Goal: Transaction & Acquisition: Download file/media

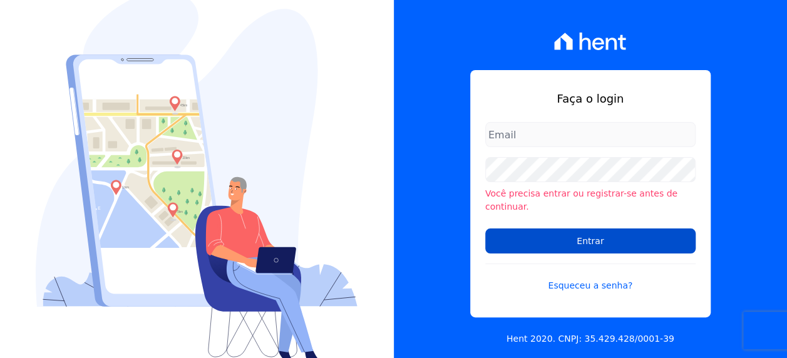
type input "[PERSON_NAME][EMAIL_ADDRESS][DOMAIN_NAME]"
click at [595, 235] on input "Entrar" at bounding box center [590, 240] width 210 height 25
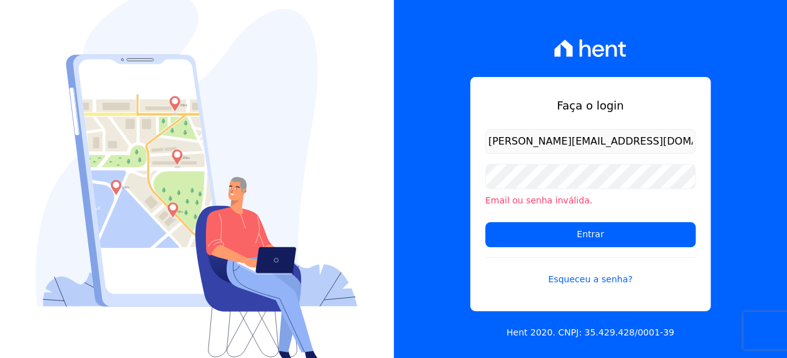
click at [762, 182] on div "Faça o login [PERSON_NAME][EMAIL_ADDRESS][DOMAIN_NAME] Email ou senha inválida.…" at bounding box center [591, 179] width 394 height 358
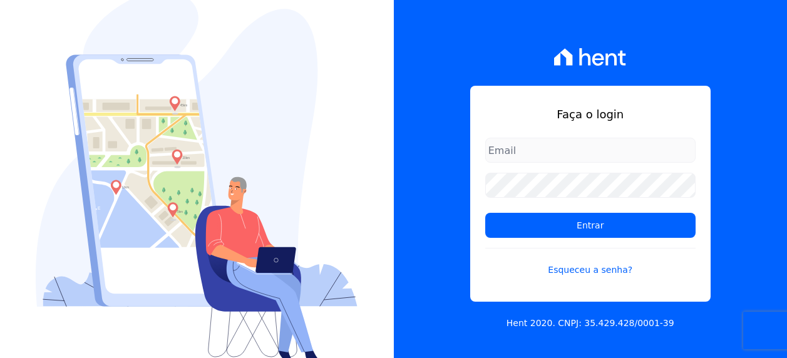
type input "[PERSON_NAME][EMAIL_ADDRESS][DOMAIN_NAME]"
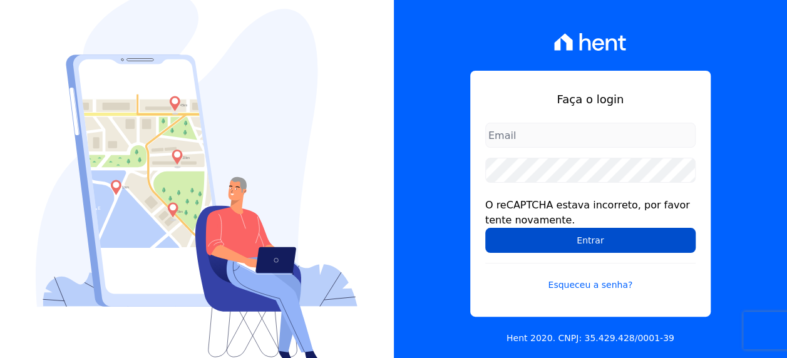
type input "[PERSON_NAME][EMAIL_ADDRESS][DOMAIN_NAME]"
click at [652, 240] on input "Entrar" at bounding box center [590, 240] width 210 height 25
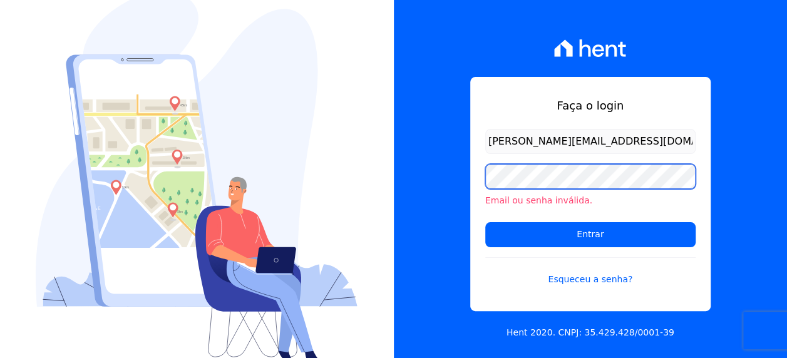
click at [352, 175] on div "Faça o login viviane.morandi@e-arke.com Email ou senha inválida. Entrar Esquece…" at bounding box center [393, 179] width 787 height 358
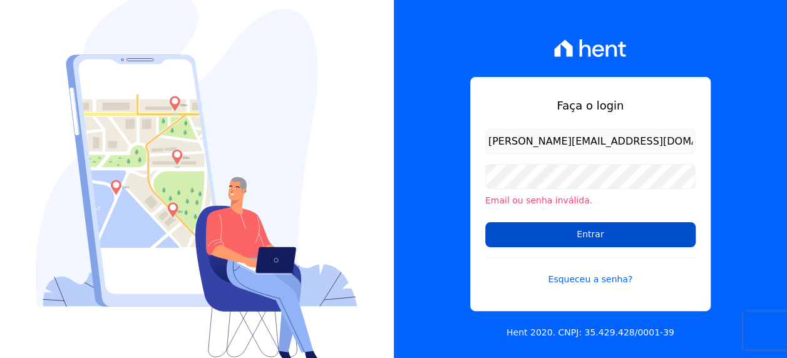
drag, startPoint x: 499, startPoint y: 235, endPoint x: 506, endPoint y: 241, distance: 8.9
click at [499, 235] on input "Entrar" at bounding box center [590, 234] width 210 height 25
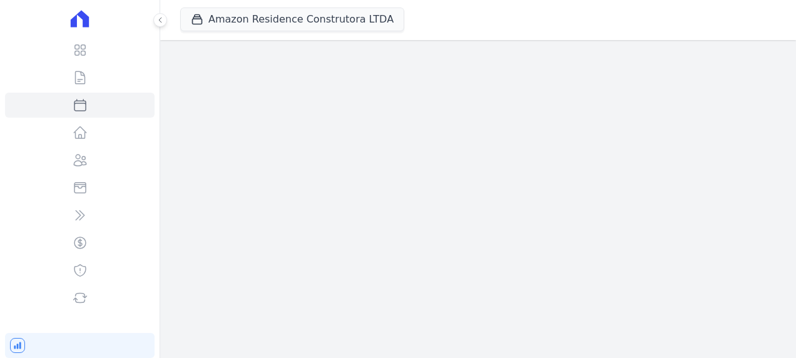
select select
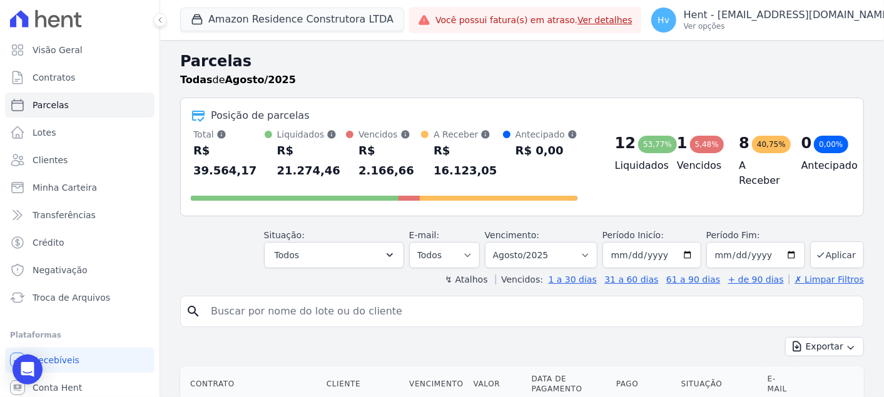
drag, startPoint x: 727, startPoint y: 3, endPoint x: 352, endPoint y: 59, distance: 379.1
click at [362, 64] on h2 "Parcelas" at bounding box center [522, 61] width 684 height 23
click at [322, 23] on button "Amazon Residence Construtora LTDA" at bounding box center [292, 20] width 224 height 24
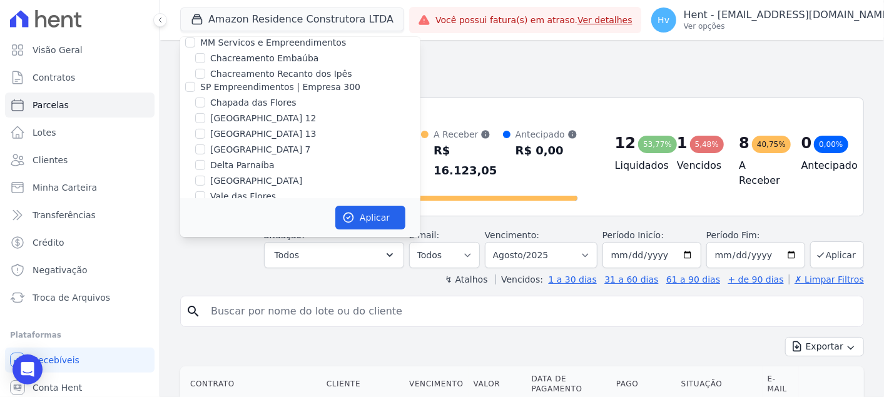
scroll to position [7407, 0]
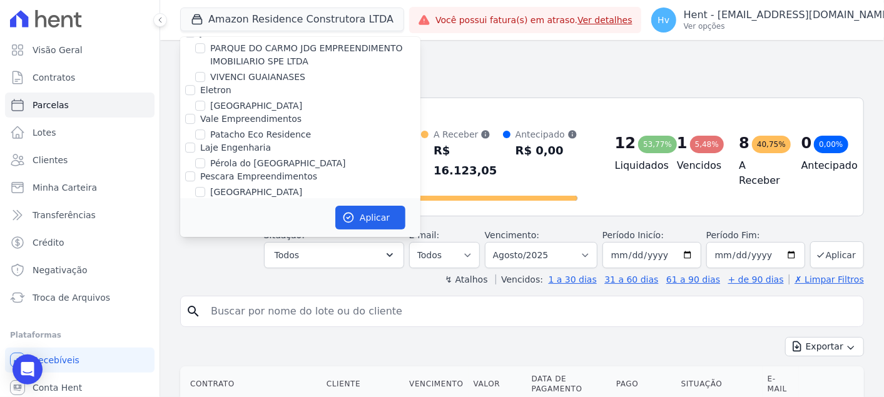
click at [263, 357] on label "Reserva [GEOGRAPHIC_DATA]" at bounding box center [275, 396] width 130 height 13
click at [205, 357] on input "Reserva [GEOGRAPHIC_DATA]" at bounding box center [200, 396] width 10 height 10
checkbox input "true"
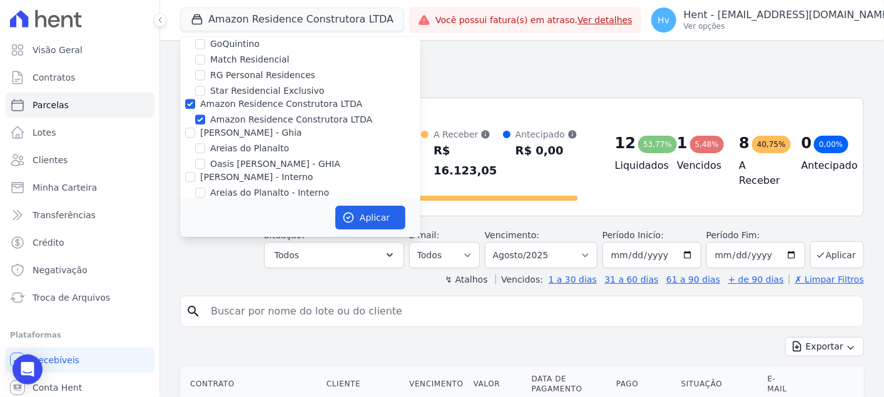
scroll to position [1638, 0]
click at [228, 113] on label "Amazon Residence Construtora LTDA" at bounding box center [291, 119] width 162 height 13
click at [205, 114] on input "Amazon Residence Construtora LTDA" at bounding box center [200, 119] width 10 height 10
checkbox input "false"
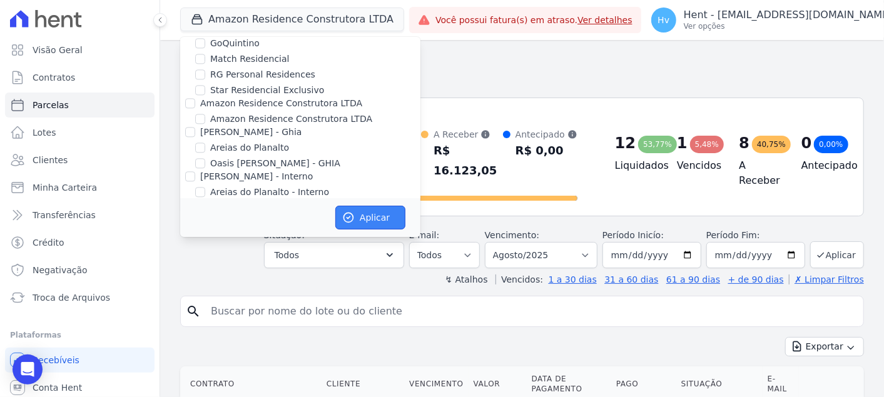
click at [349, 211] on button "Aplicar" at bounding box center [370, 218] width 70 height 24
select select
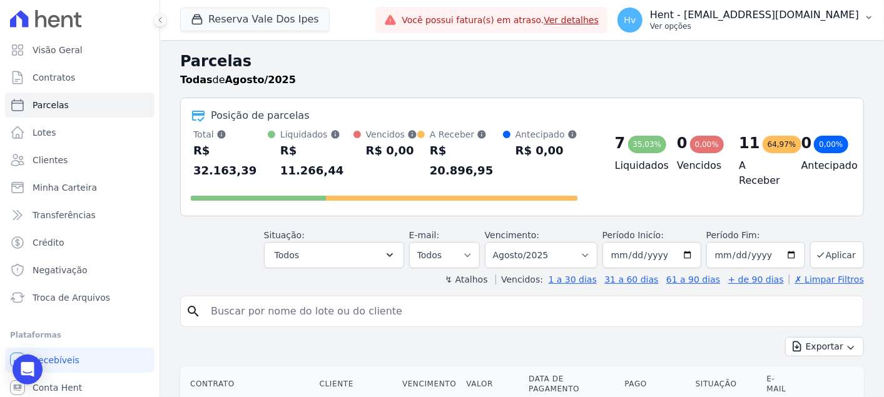
click at [760, 16] on p "Hent - [PERSON_NAME][EMAIL_ADDRESS][DOMAIN_NAME]" at bounding box center [754, 15] width 209 height 13
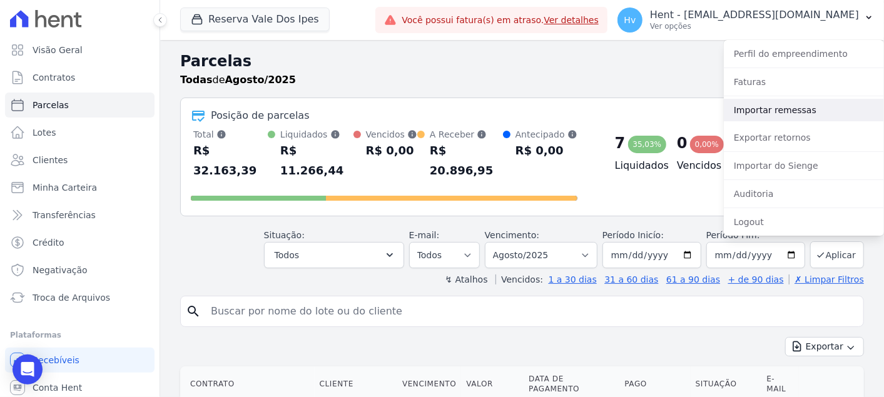
click at [772, 111] on link "Importar remessas" at bounding box center [804, 110] width 160 height 23
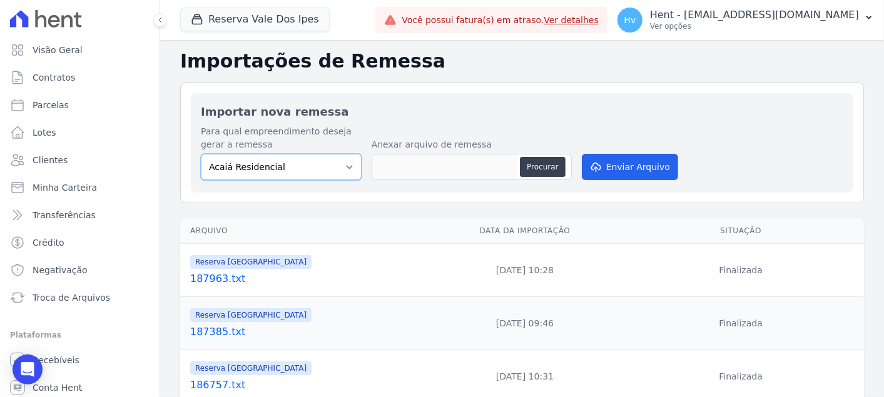
click at [326, 166] on select "Acaiá Residencial Administrativo AGILE ELOI MENDES SPE SA Agile Pavican São Lou…" at bounding box center [281, 167] width 161 height 26
select select "60569850-cf74-4021-8cee-94692752feef"
click at [201, 154] on select "Acaiá Residencial Administrativo AGILE ELOI MENDES SPE SA Agile Pavican São Lou…" at bounding box center [281, 167] width 161 height 26
click at [532, 172] on button "Procurar" at bounding box center [542, 167] width 45 height 20
type input "189837.txt"
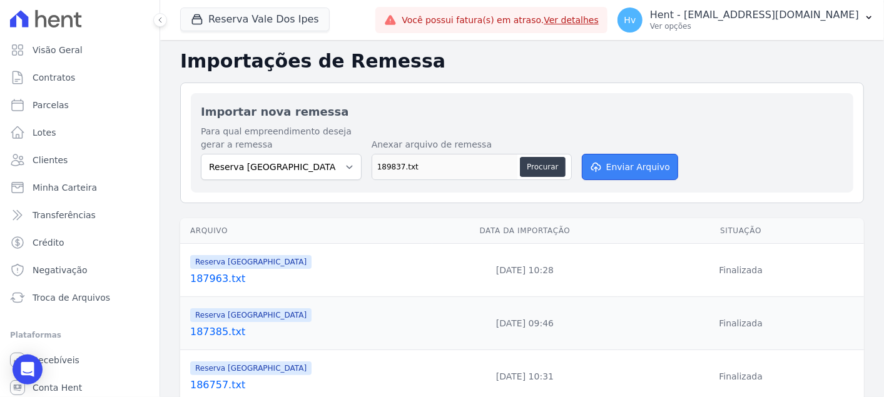
click at [653, 171] on button "Enviar Arquivo" at bounding box center [630, 167] width 96 height 26
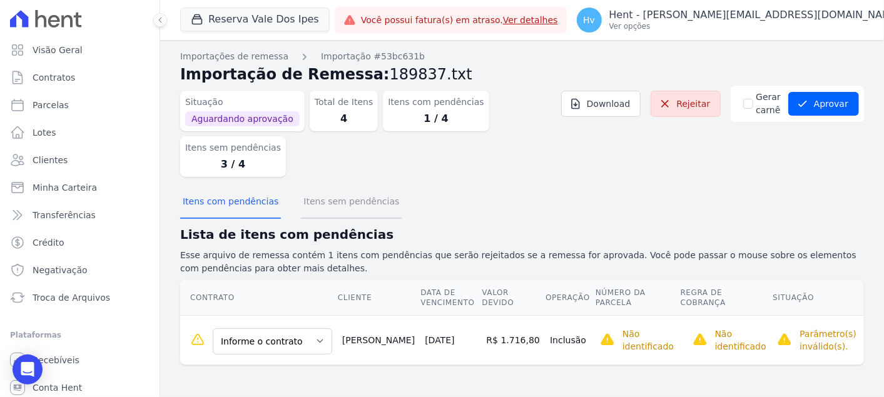
click at [327, 187] on button "Itens sem pendências" at bounding box center [351, 203] width 101 height 33
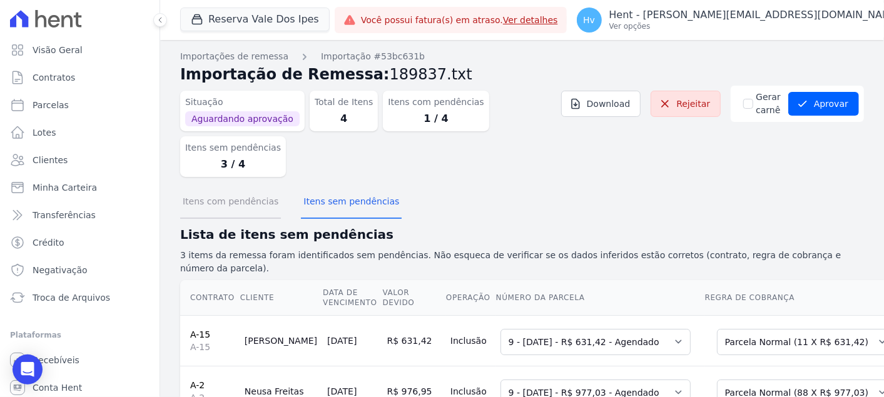
click at [242, 187] on button "Itens com pendências" at bounding box center [230, 203] width 101 height 33
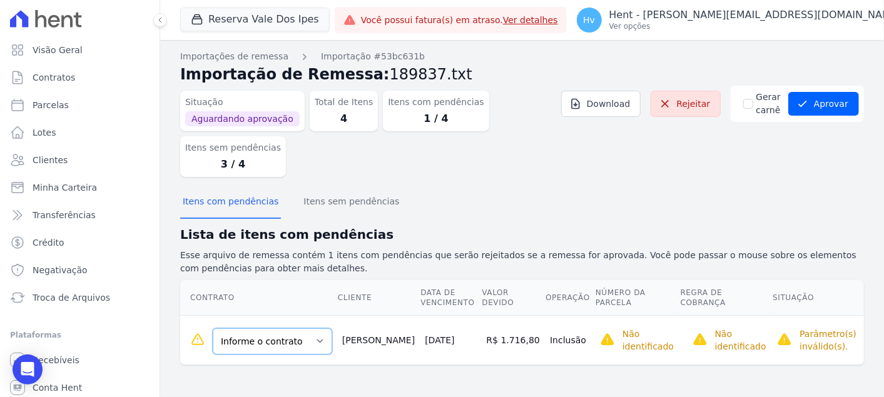
click at [294, 329] on select "Informe o contrato A-1 VILA 02-CASA 25" at bounding box center [273, 342] width 120 height 26
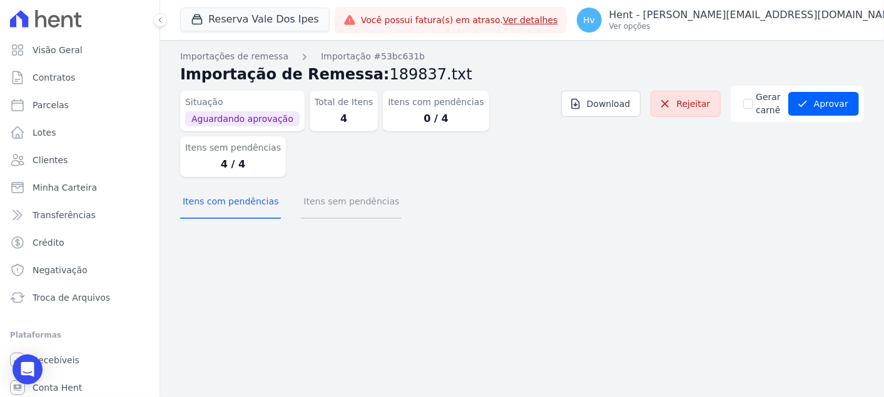
drag, startPoint x: 359, startPoint y: 153, endPoint x: 370, endPoint y: 158, distance: 11.8
click at [359, 187] on button "Itens sem pendências" at bounding box center [351, 203] width 101 height 33
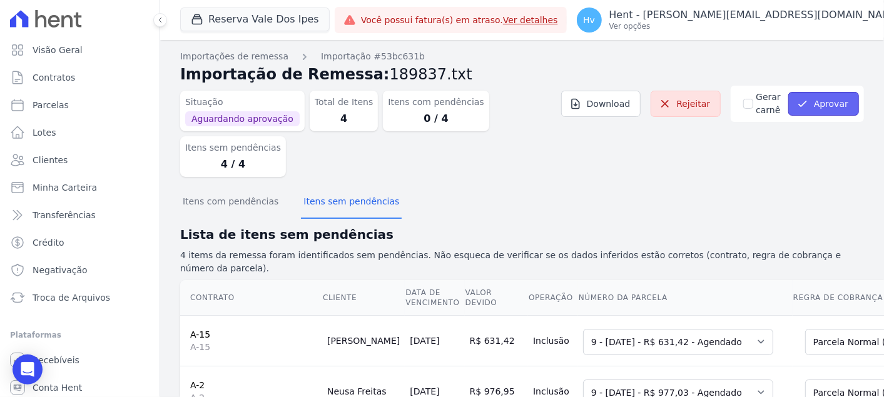
click at [814, 110] on button "Aprovar" at bounding box center [824, 104] width 71 height 24
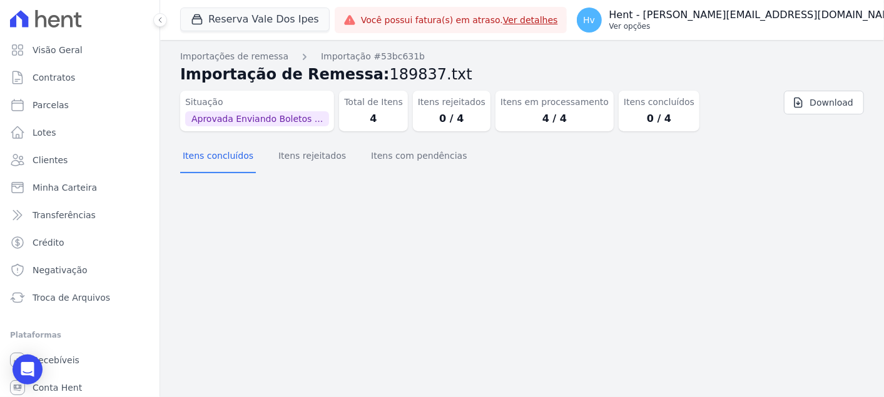
click at [753, 23] on p "Ver opções" at bounding box center [756, 26] width 292 height 10
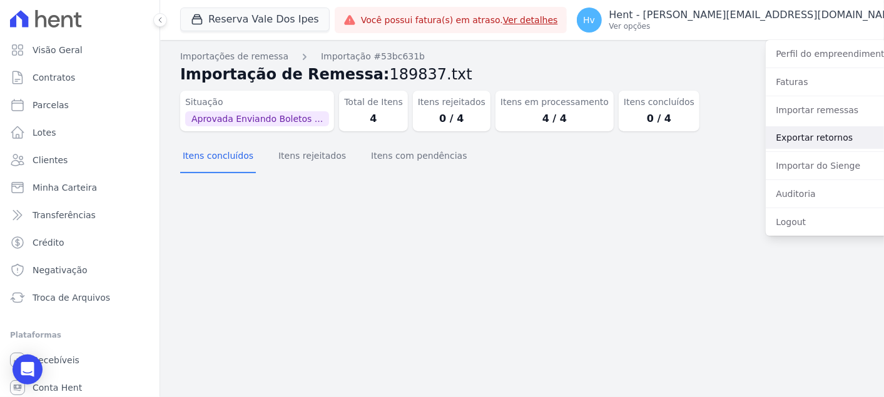
click at [766, 136] on link "Exportar retornos" at bounding box center [846, 137] width 160 height 23
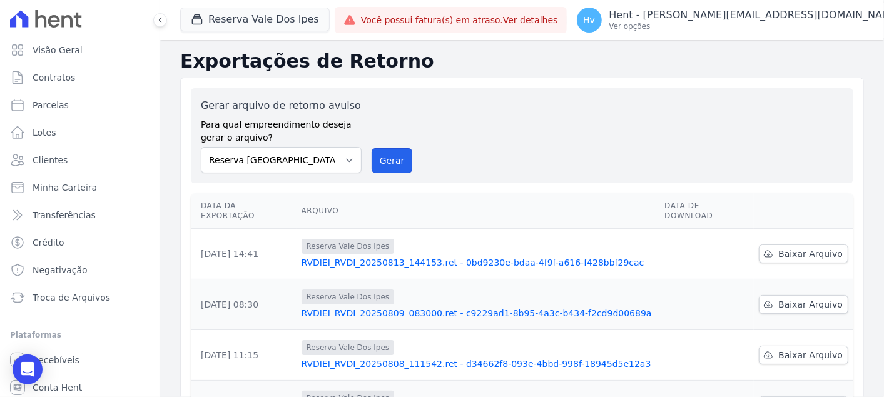
click at [377, 161] on button "Gerar" at bounding box center [392, 160] width 41 height 25
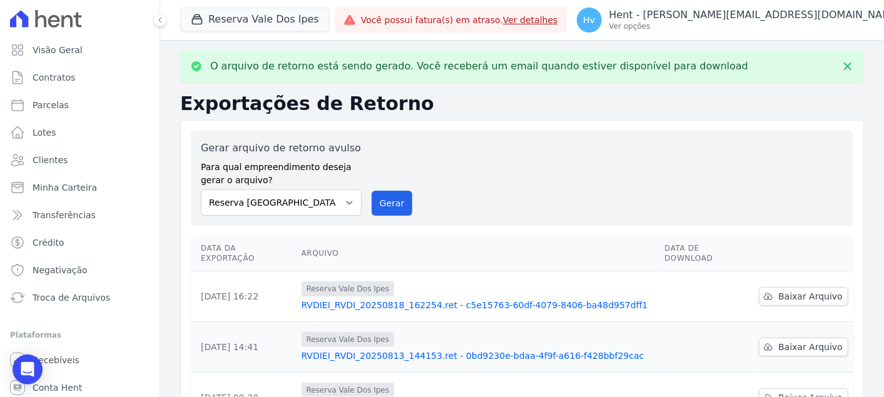
scroll to position [69, 0]
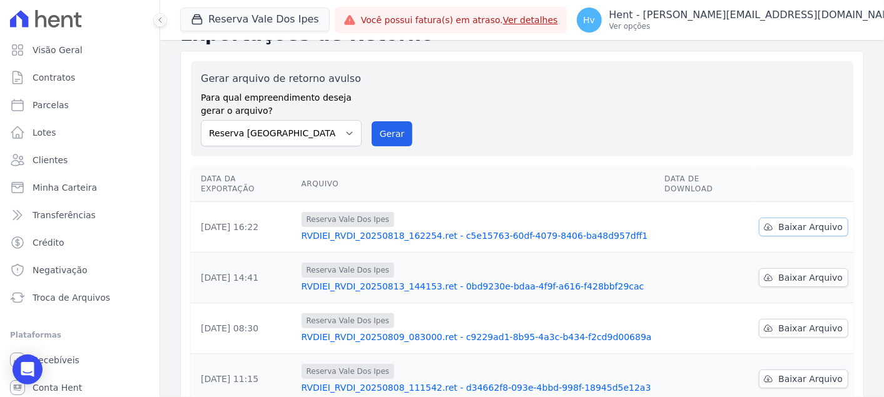
drag, startPoint x: 794, startPoint y: 217, endPoint x: 804, endPoint y: 241, distance: 25.8
click at [794, 221] on span "Baixar Arquivo" at bounding box center [811, 227] width 64 height 13
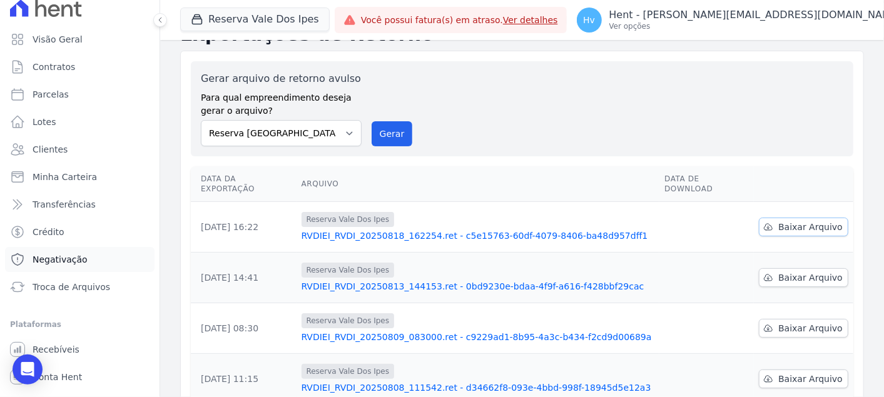
scroll to position [30, 0]
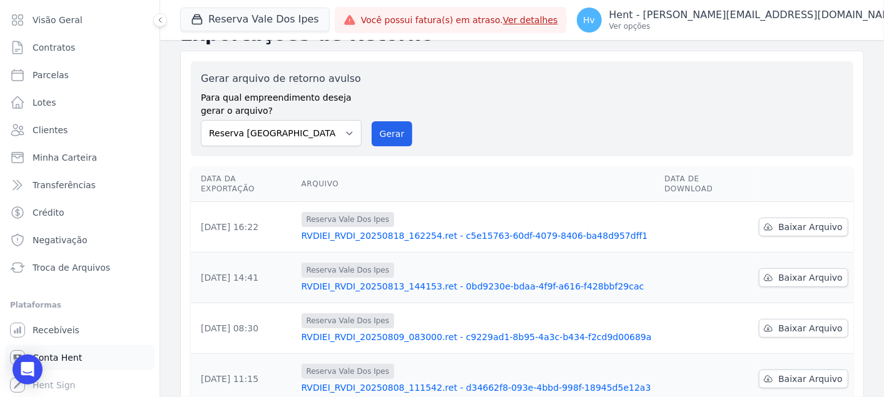
click at [63, 361] on span "Conta Hent" at bounding box center [57, 358] width 49 height 13
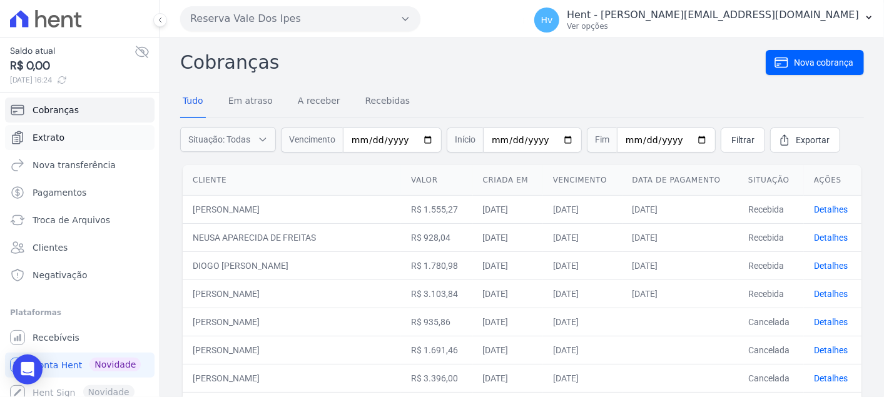
click at [64, 139] on link "Extrato" at bounding box center [80, 137] width 150 height 25
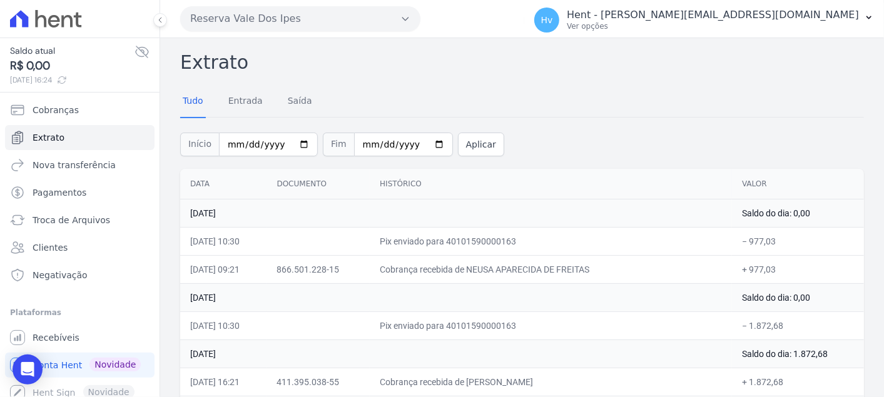
click at [228, 17] on button "Reserva Vale Dos Ipes" at bounding box center [300, 18] width 240 height 25
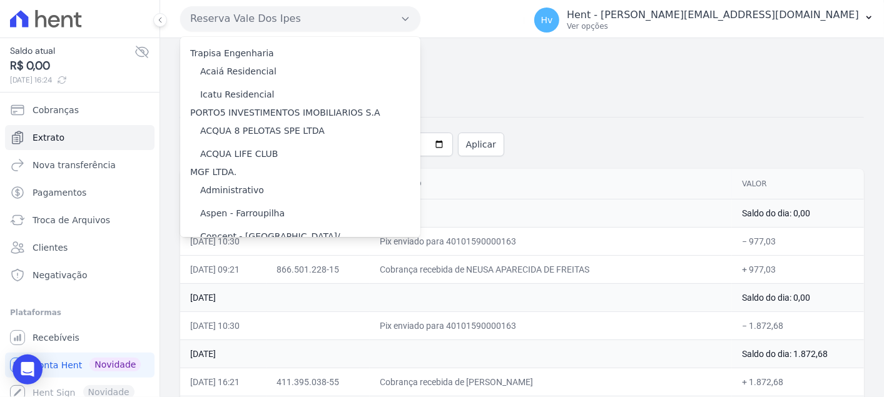
scroll to position [6178, 0]
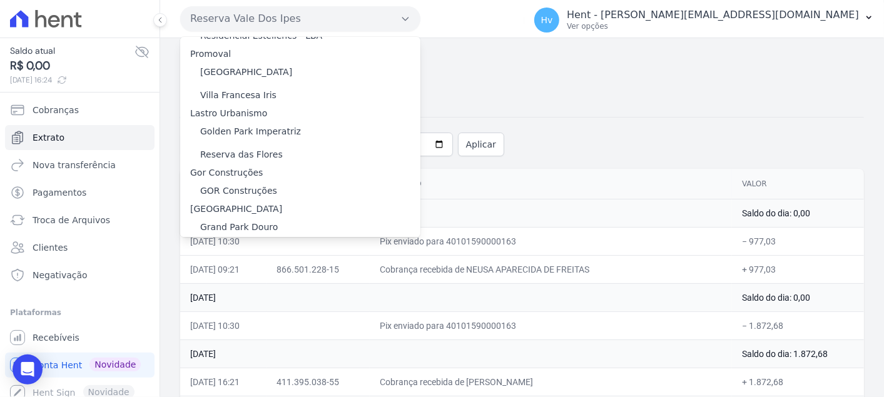
click at [252, 317] on label "HARAS ROYAL URBANISMO" at bounding box center [258, 323] width 117 height 13
click at [0, 0] on input "HARAS ROYAL URBANISMO" at bounding box center [0, 0] width 0 height 0
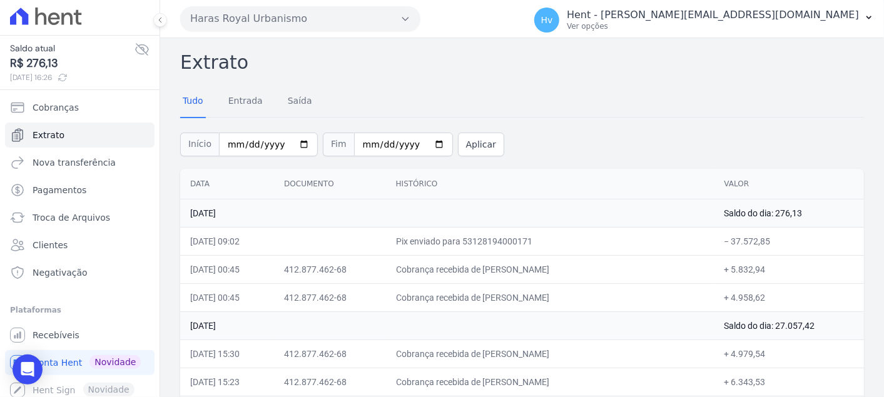
scroll to position [7, 0]
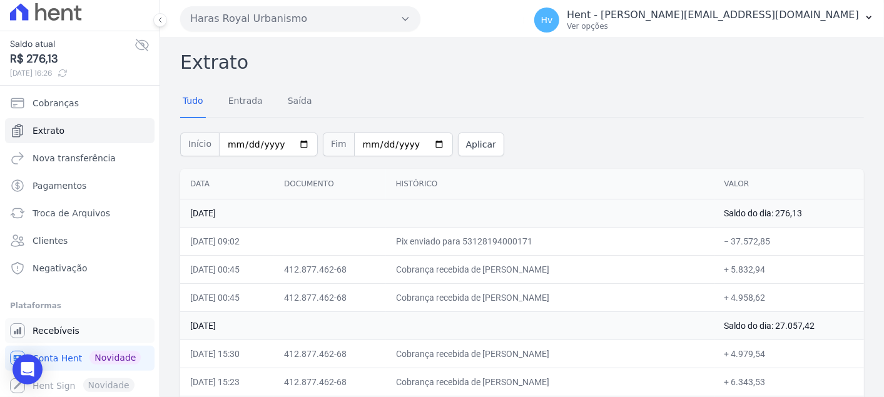
drag, startPoint x: 56, startPoint y: 327, endPoint x: 64, endPoint y: 322, distance: 9.2
click at [56, 327] on span "Recebíveis" at bounding box center [56, 331] width 47 height 13
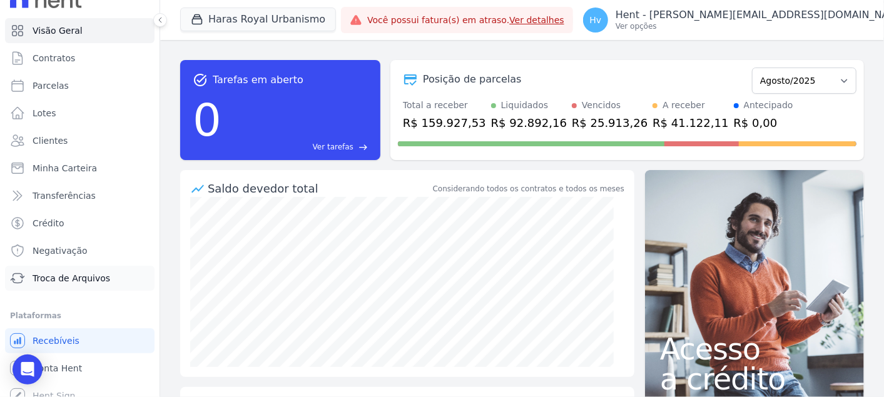
scroll to position [30, 0]
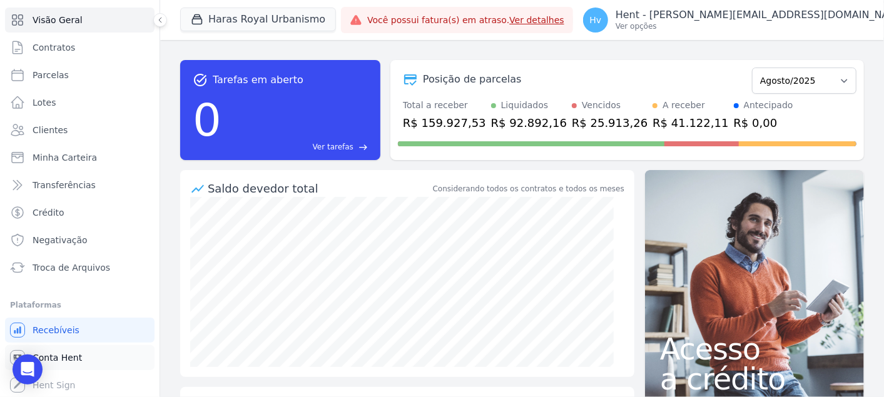
click at [67, 357] on span "Conta Hent" at bounding box center [57, 358] width 49 height 13
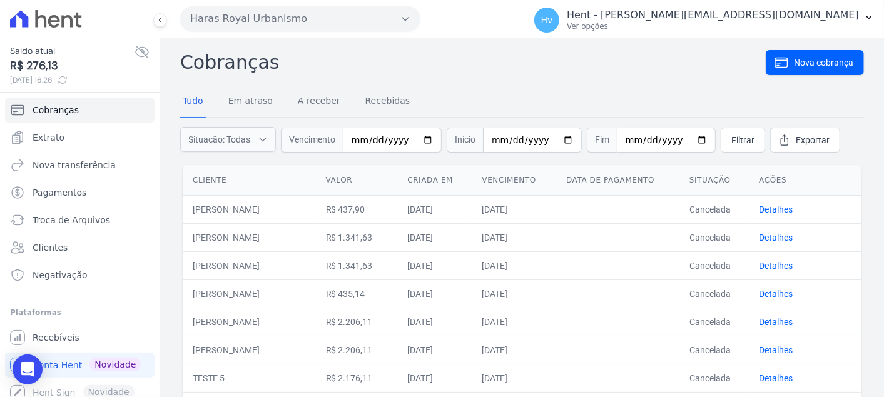
scroll to position [7, 0]
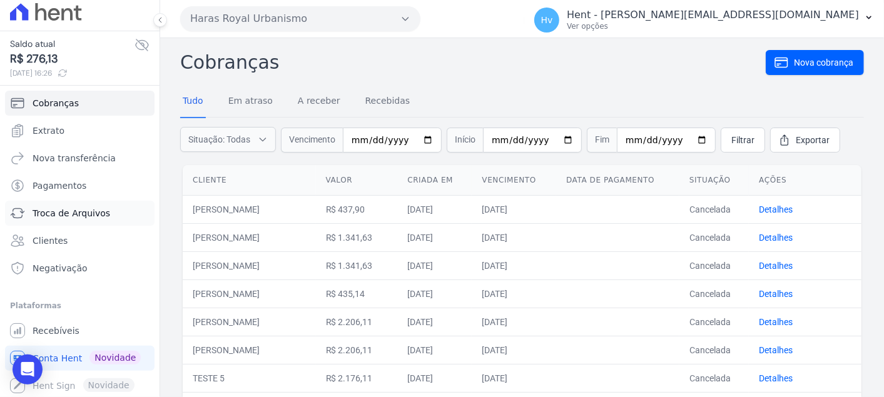
click at [75, 214] on span "Troca de Arquivos" at bounding box center [72, 213] width 78 height 13
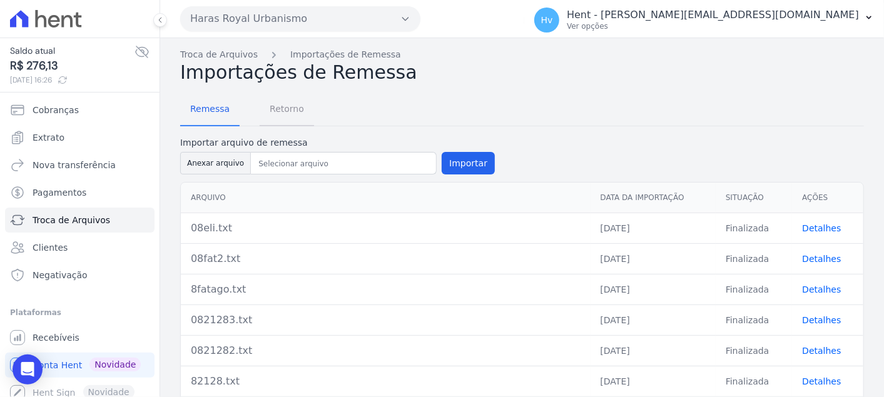
click at [269, 107] on span "Retorno" at bounding box center [286, 108] width 49 height 25
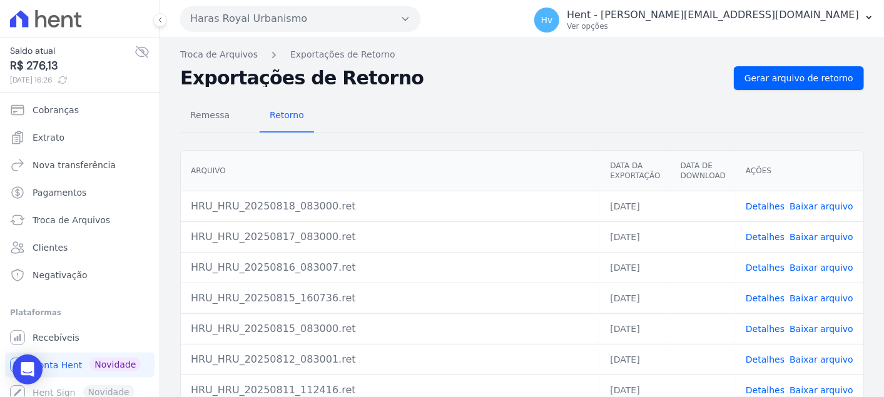
click at [769, 238] on link "Detalhes" at bounding box center [765, 237] width 39 height 10
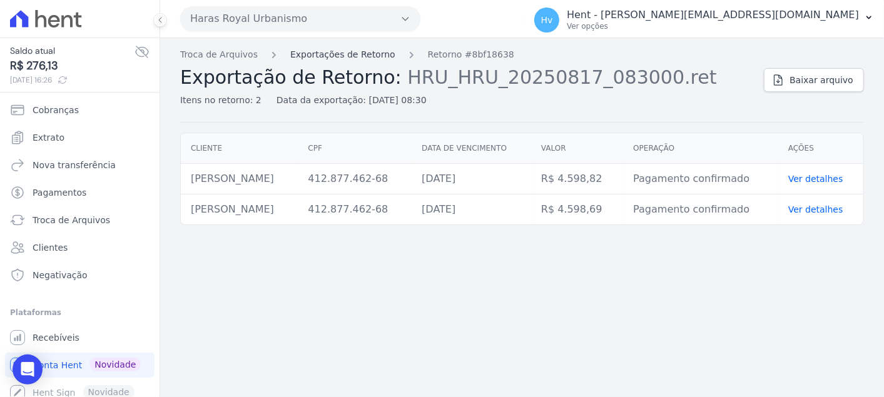
click at [339, 59] on link "Exportações de Retorno" at bounding box center [342, 54] width 105 height 13
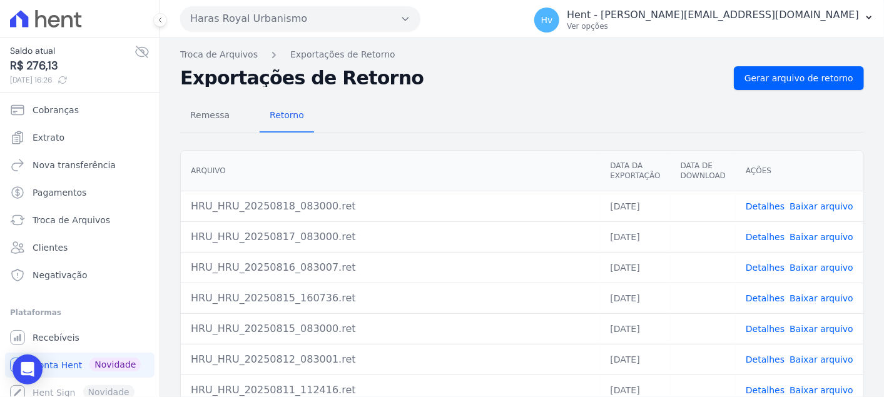
click at [530, 100] on div "Remessa Retorno" at bounding box center [522, 116] width 684 height 33
drag, startPoint x: 258, startPoint y: 299, endPoint x: 839, endPoint y: 316, distance: 581.1
click at [839, 316] on tbody "HRU_HRU_20250818_083000.ret 18/08/2025 Detalhes Baixar arquivo HRU_HRU_20250817…" at bounding box center [522, 344] width 683 height 307
click at [393, 297] on div "HRU_HRU_20250815_160736.ret" at bounding box center [390, 298] width 399 height 15
drag, startPoint x: 247, startPoint y: 295, endPoint x: 724, endPoint y: 290, distance: 477.6
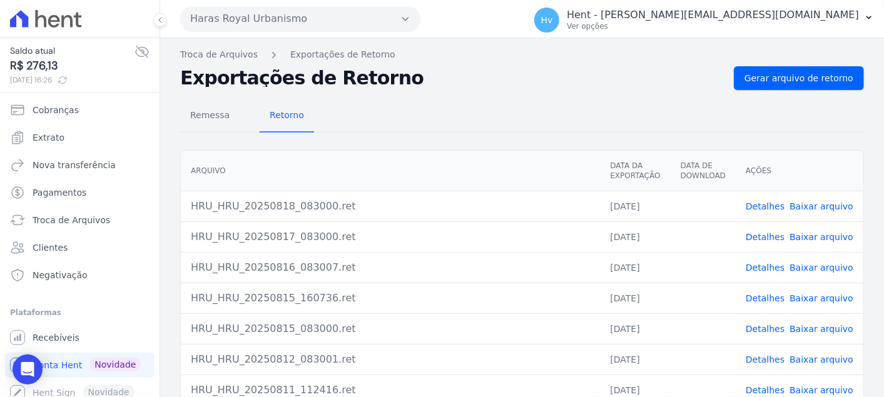
click at [724, 290] on tr "HRU_HRU_20250815_160736.ret 15/08/2025 Detalhes Baixar arquivo" at bounding box center [522, 298] width 683 height 31
drag, startPoint x: 724, startPoint y: 290, endPoint x: 824, endPoint y: 296, distance: 100.3
click at [824, 296] on link "Baixar arquivo" at bounding box center [822, 299] width 64 height 10
click at [804, 268] on link "Baixar arquivo" at bounding box center [822, 268] width 64 height 10
click at [419, 78] on h2 "Exportações de Retorno" at bounding box center [452, 78] width 544 height 18
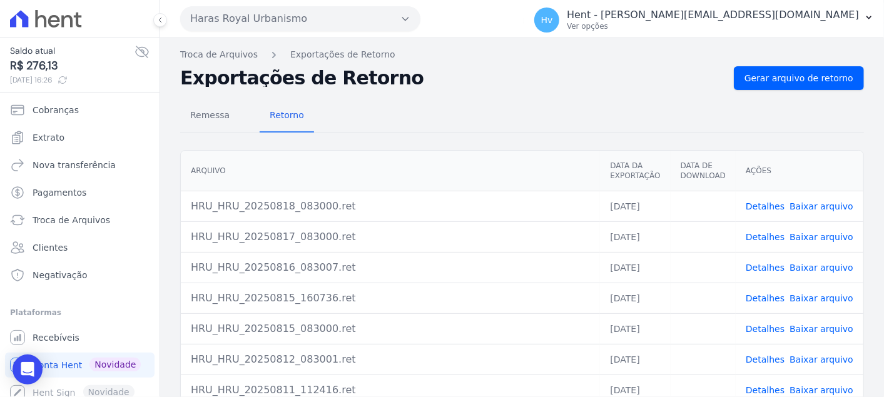
click at [819, 238] on link "Baixar arquivo" at bounding box center [822, 237] width 64 height 10
click at [433, 89] on div "Exportações de Retorno Gerar arquivo de retorno" at bounding box center [522, 78] width 684 height 24
click at [812, 206] on link "Baixar arquivo" at bounding box center [822, 207] width 64 height 10
click at [439, 80] on h2 "Exportações de Retorno" at bounding box center [452, 78] width 544 height 18
click at [72, 140] on link "Extrato" at bounding box center [80, 137] width 150 height 25
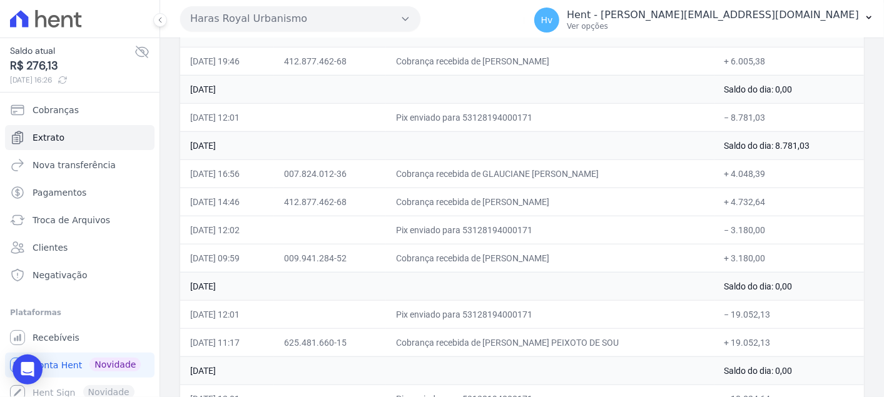
scroll to position [650, 0]
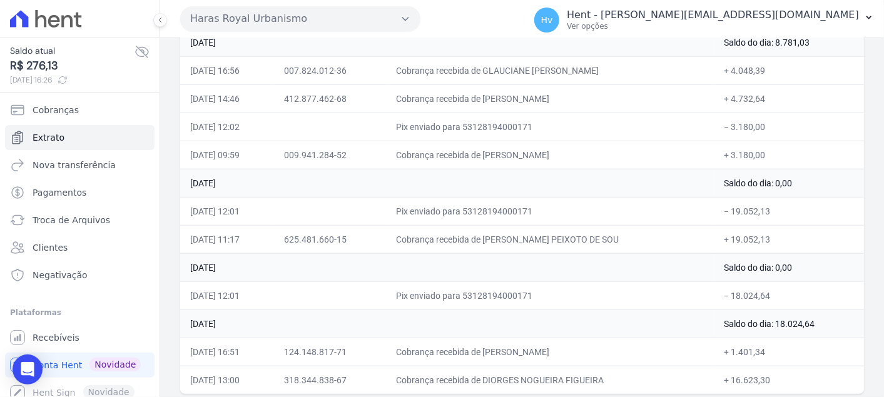
drag, startPoint x: 191, startPoint y: 184, endPoint x: 787, endPoint y: 377, distance: 626.3
copy table "Data Documento Histórico Valor 18 de Agosto de 2025 Saldo do dia: 276,13 18/08/…"
drag, startPoint x: 264, startPoint y: 14, endPoint x: 284, endPoint y: 31, distance: 26.2
click at [264, 13] on button "Haras Royal Urbanismo" at bounding box center [300, 18] width 240 height 25
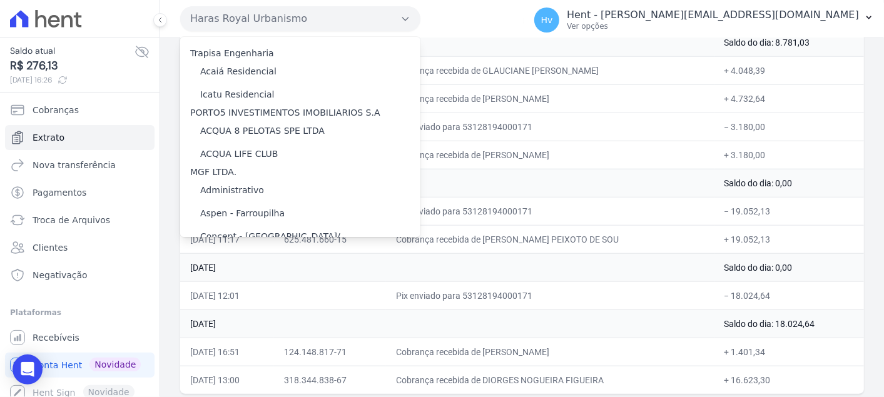
scroll to position [6178, 0]
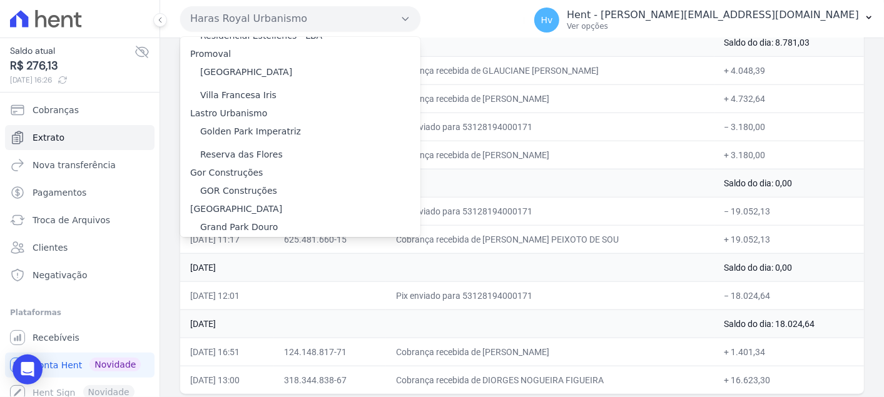
click at [292, 294] on label "HARAS ROYAL RESIDENCE - [GEOGRAPHIC_DATA]" at bounding box center [307, 300] width 215 height 13
click at [0, 0] on input "HARAS ROYAL RESIDENCE - [GEOGRAPHIC_DATA]" at bounding box center [0, 0] width 0 height 0
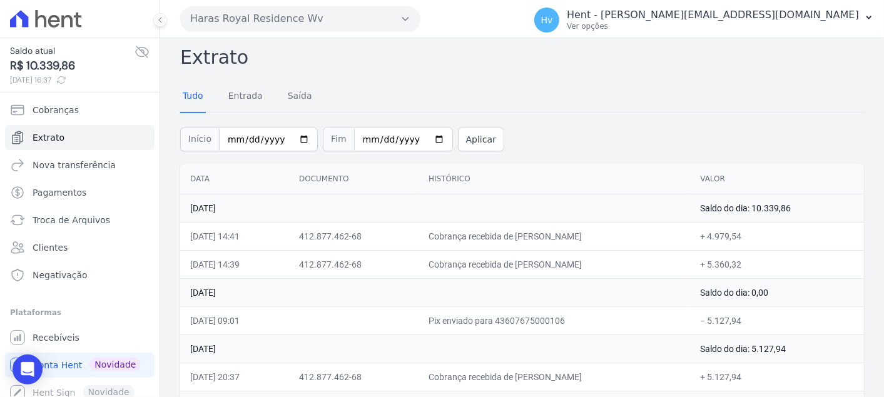
scroll to position [0, 0]
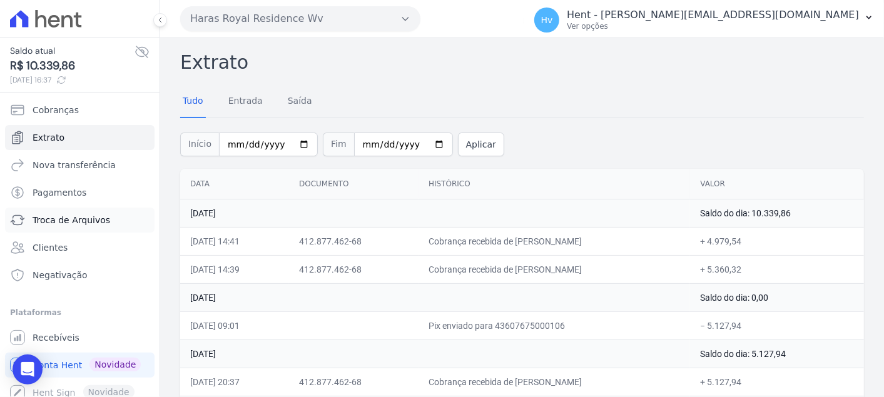
click at [70, 222] on span "Troca de Arquivos" at bounding box center [72, 220] width 78 height 13
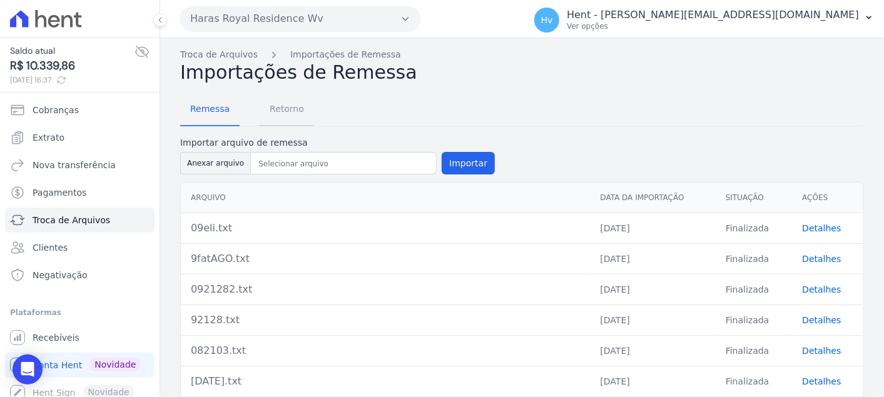
click at [278, 107] on span "Retorno" at bounding box center [286, 108] width 49 height 25
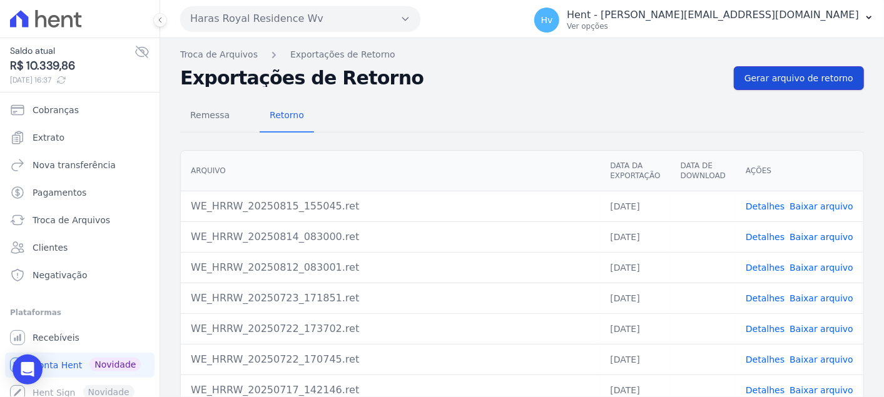
click at [737, 84] on link "Gerar arquivo de retorno" at bounding box center [799, 78] width 130 height 24
click at [343, 60] on link "Exportações de Retorno" at bounding box center [342, 54] width 105 height 13
click at [59, 129] on link "Extrato" at bounding box center [80, 137] width 150 height 25
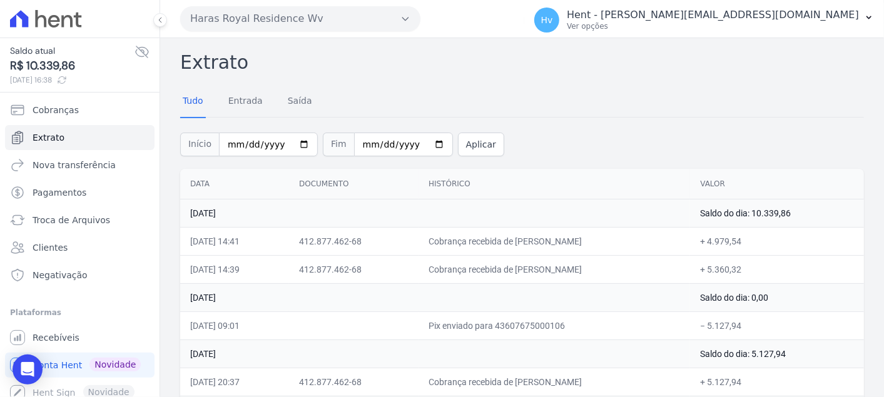
scroll to position [118, 0]
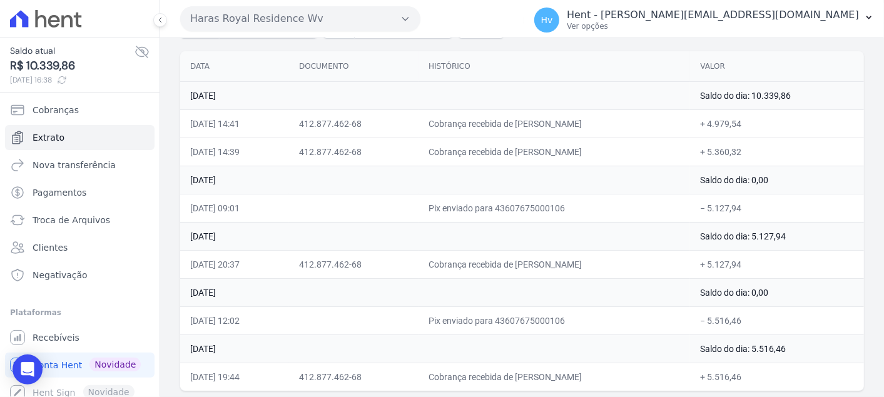
drag, startPoint x: 185, startPoint y: 182, endPoint x: 799, endPoint y: 382, distance: 645.7
click at [799, 382] on table "Data Documento Histórico Valor [DATE] Saldo do dia: 10.339,86 [DATE] 14:41 412.…" at bounding box center [522, 221] width 684 height 340
copy table "Lore Ipsumdolo Sitametco Adipi 97 el Seddoe te 1112 Incid ut lab: 91.181,17 02/…"
click at [86, 220] on span "Troca de Arquivos" at bounding box center [72, 220] width 78 height 13
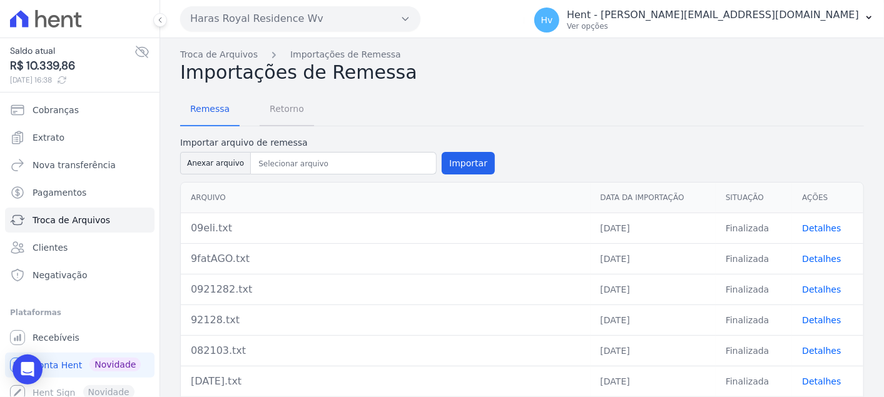
click at [289, 105] on span "Retorno" at bounding box center [286, 108] width 49 height 25
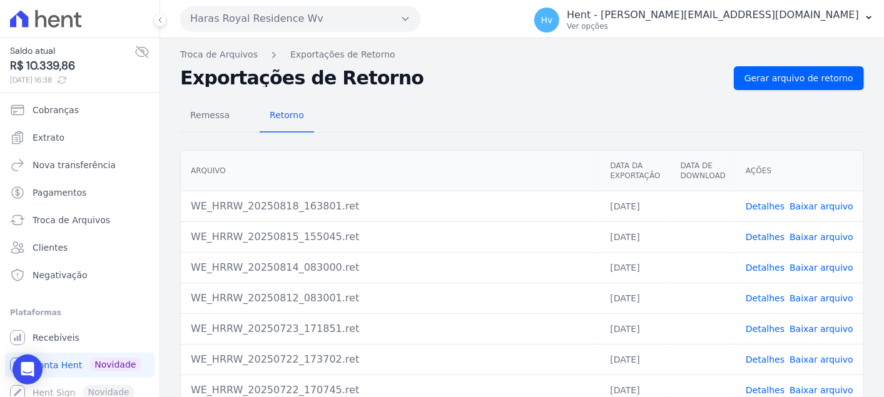
click at [769, 236] on link "Detalhes" at bounding box center [765, 237] width 39 height 10
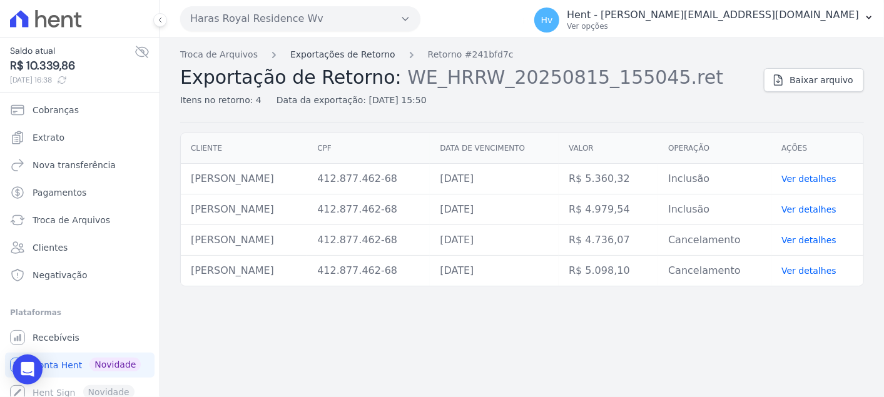
click at [362, 52] on link "Exportações de Retorno" at bounding box center [342, 54] width 105 height 13
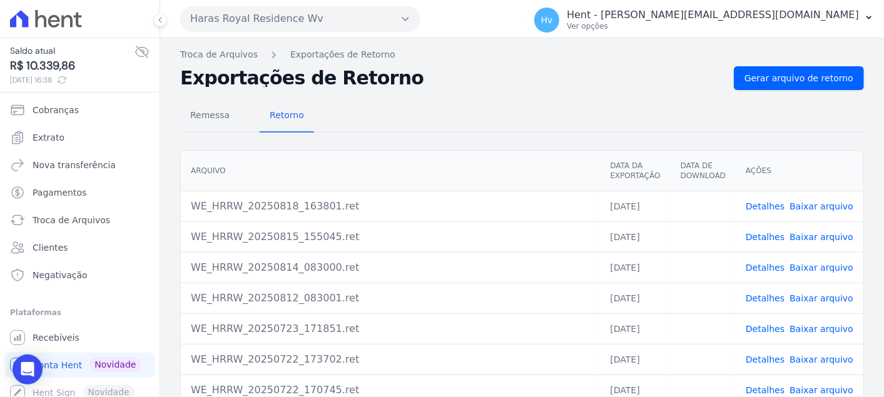
click at [769, 207] on link "Detalhes" at bounding box center [765, 207] width 39 height 10
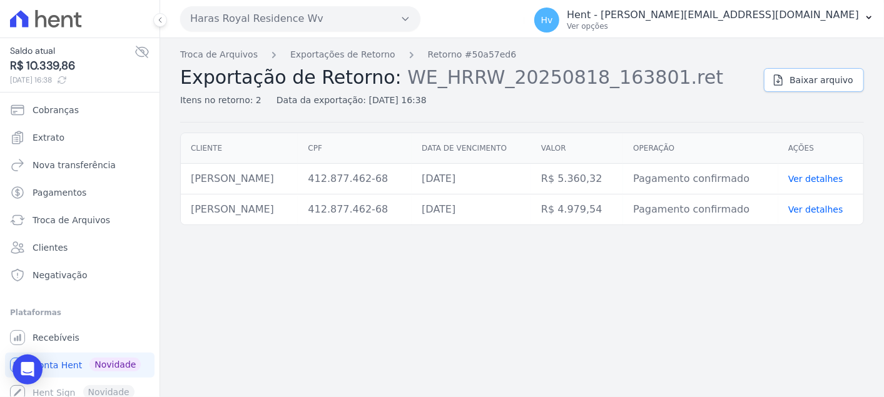
click at [811, 79] on span "Baixar arquivo" at bounding box center [822, 80] width 64 height 13
